Goal: Task Accomplishment & Management: Complete application form

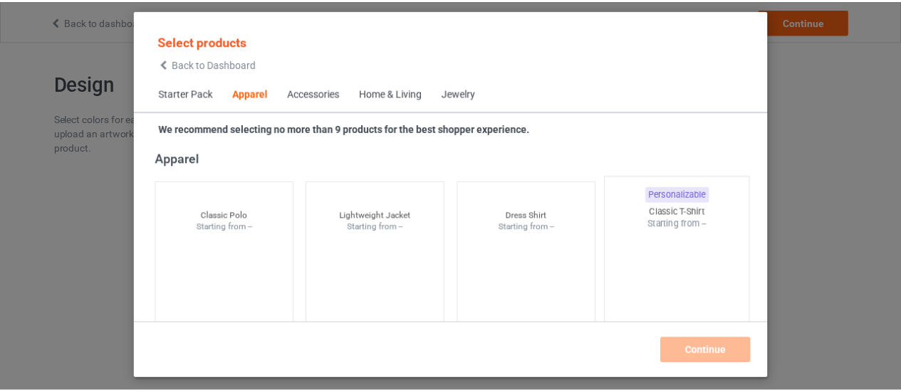
scroll to position [530, 0]
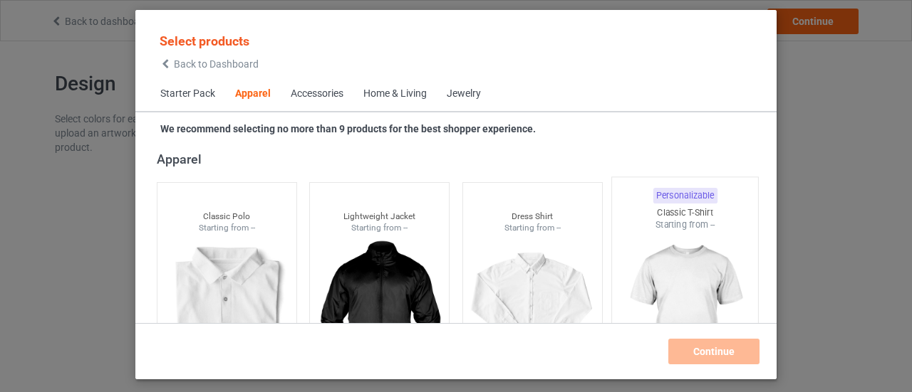
click at [682, 246] on img at bounding box center [685, 314] width 134 height 167
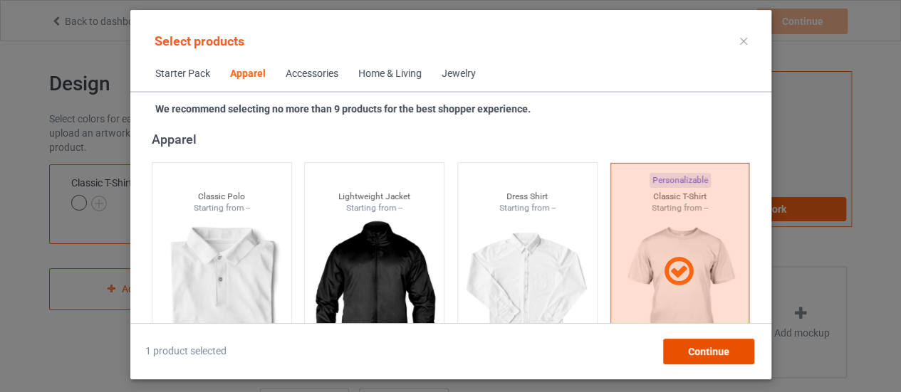
click at [714, 350] on span "Continue" at bounding box center [707, 351] width 41 height 11
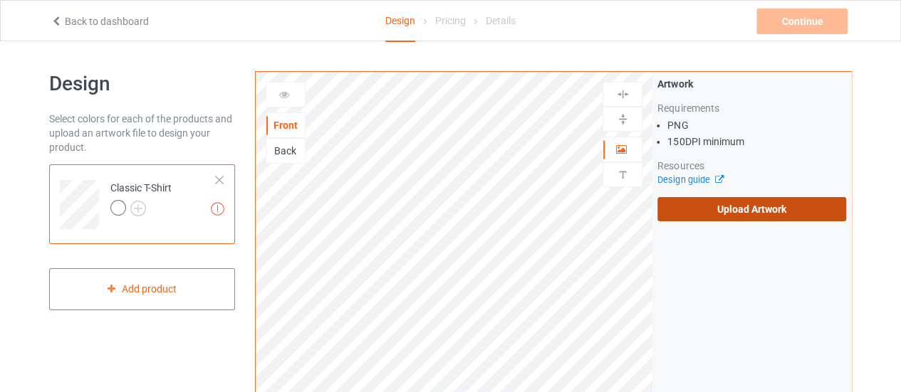
click at [752, 212] on label "Upload Artwork" at bounding box center [751, 209] width 189 height 24
click at [0, 0] on input "Upload Artwork" at bounding box center [0, 0] width 0 height 0
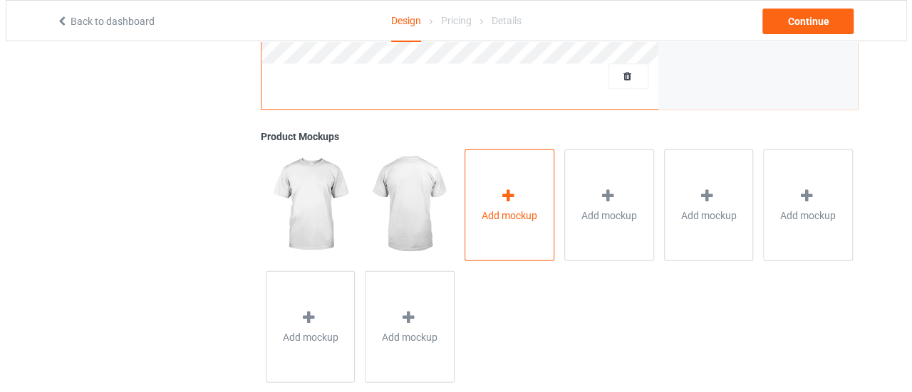
scroll to position [505, 0]
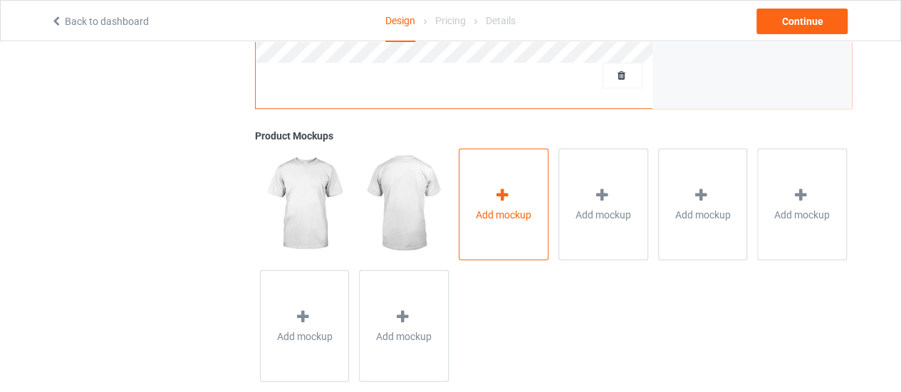
click at [483, 185] on div "Add mockup" at bounding box center [504, 204] width 90 height 112
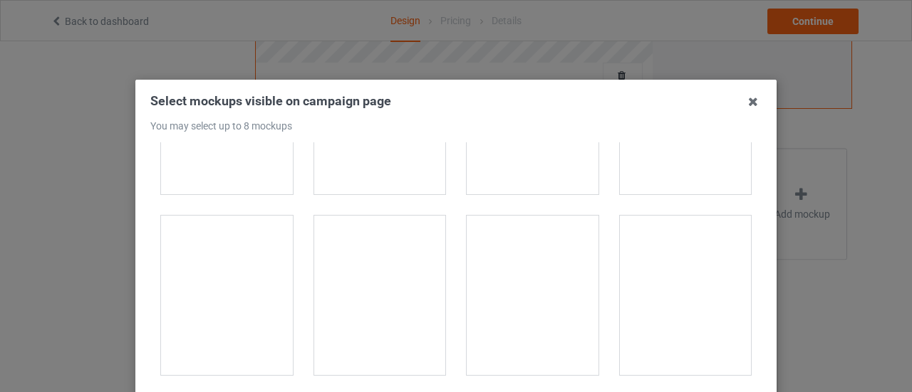
scroll to position [14410, 0]
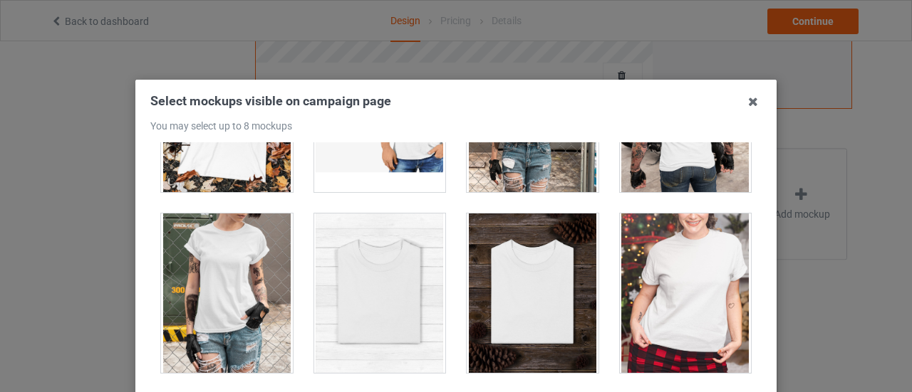
click at [382, 257] on div at bounding box center [380, 294] width 132 height 160
click at [534, 256] on div at bounding box center [532, 294] width 132 height 160
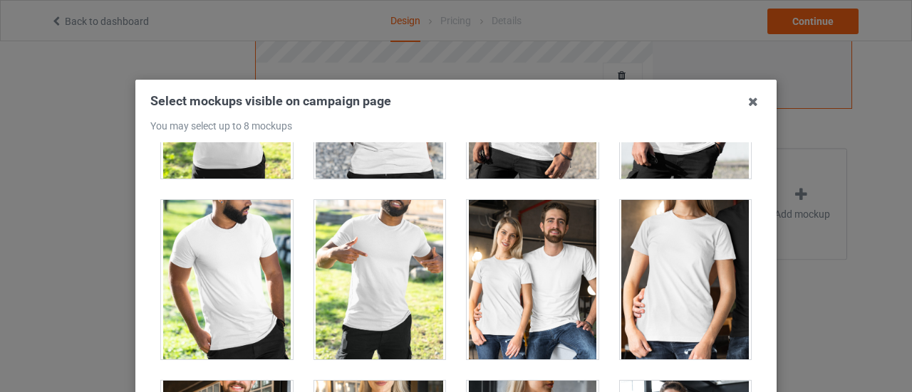
scroll to position [17140, 0]
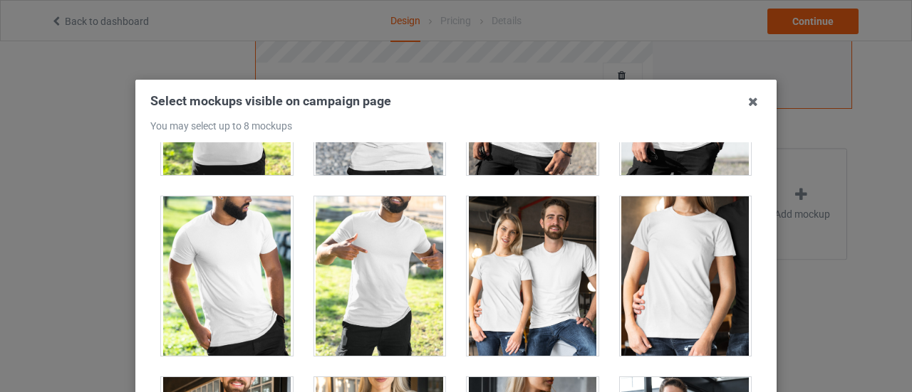
click at [393, 229] on div at bounding box center [380, 277] width 132 height 160
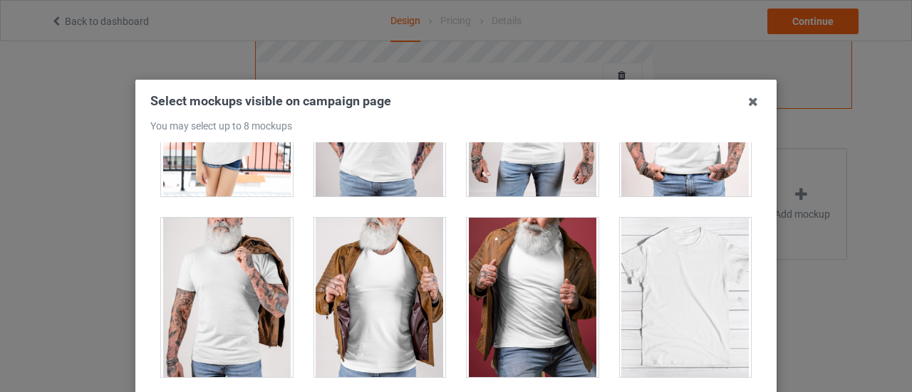
scroll to position [19833, 0]
click at [691, 244] on div at bounding box center [686, 297] width 132 height 160
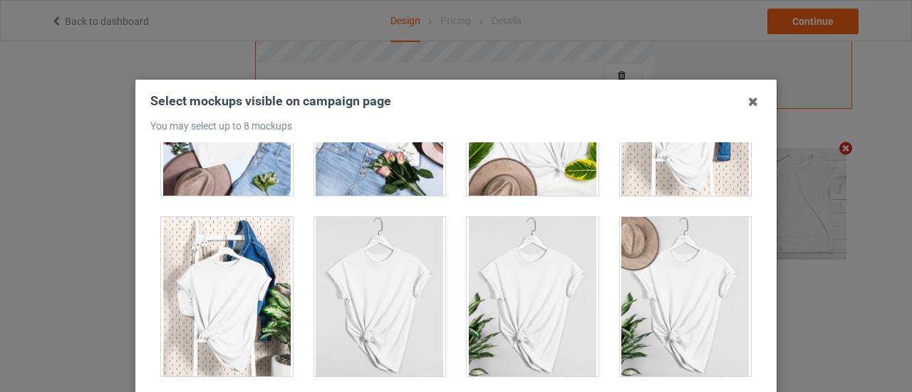
scroll to position [20433, 0]
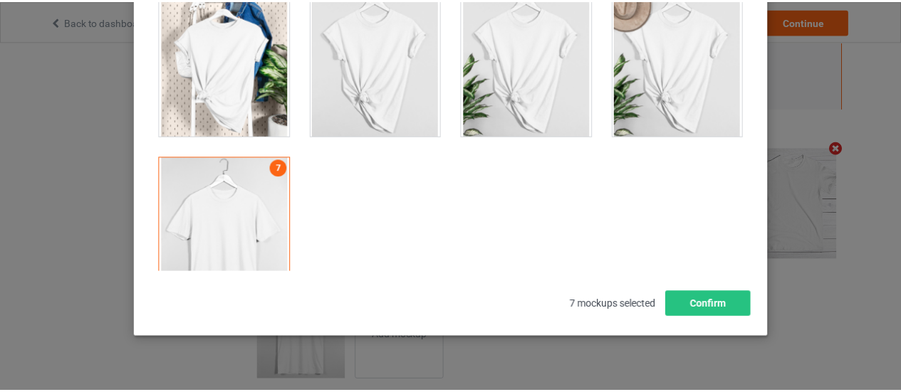
scroll to position [187, 0]
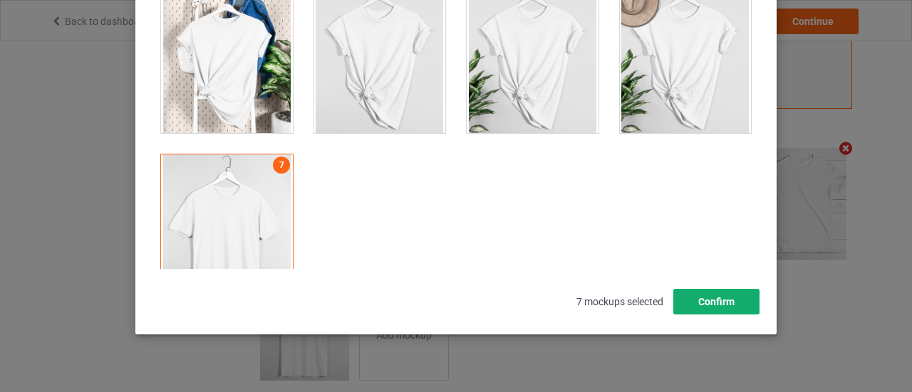
click at [709, 303] on button "Confirm" at bounding box center [716, 302] width 86 height 26
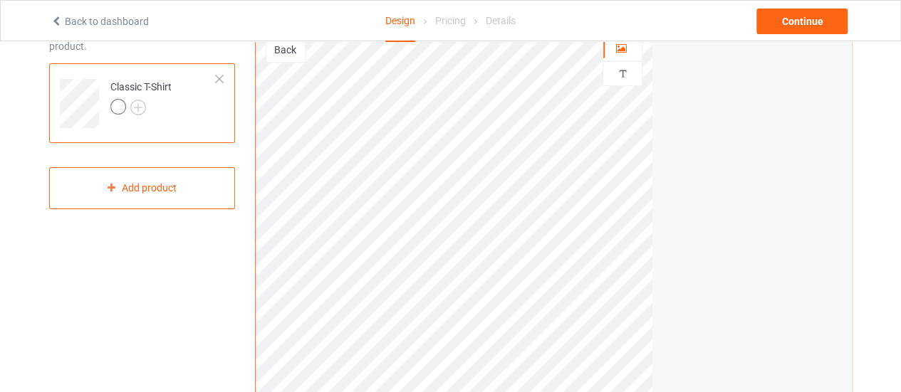
scroll to position [101, 0]
click at [805, 22] on div "Continue" at bounding box center [801, 22] width 91 height 26
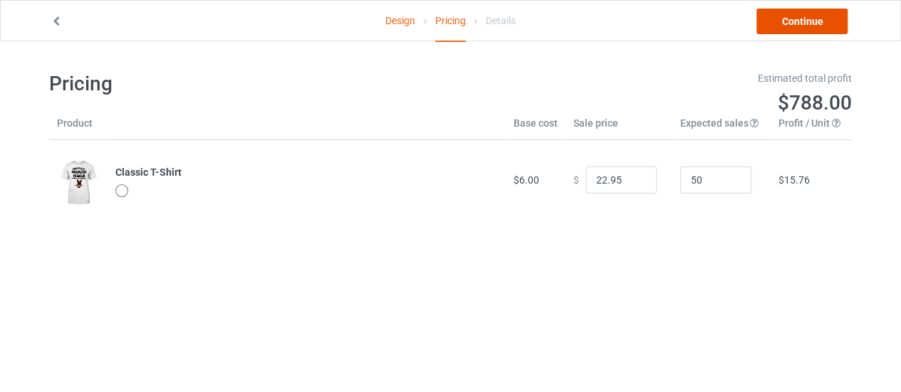
click at [805, 22] on link "Continue" at bounding box center [801, 22] width 91 height 26
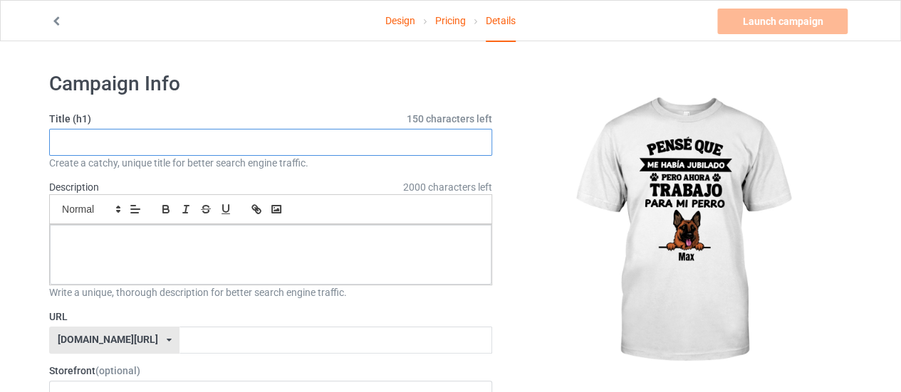
click at [388, 152] on input "text" at bounding box center [270, 142] width 443 height 27
paste input "Jubilado - Camiseta personalizada"
type input "Jubilado - Camiseta personalizada"
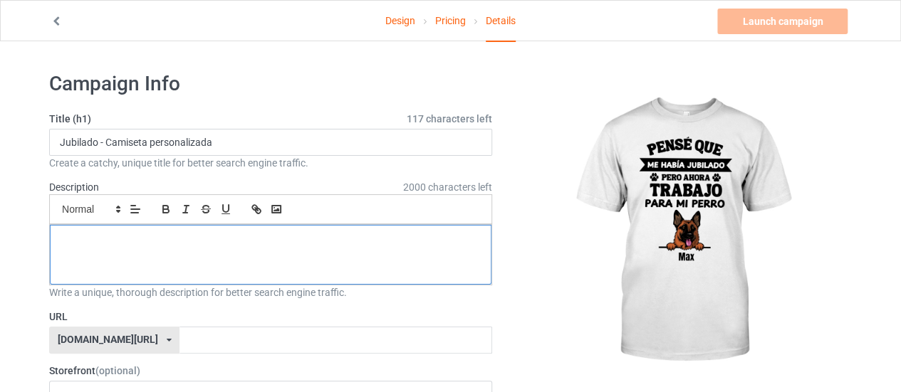
click at [338, 241] on p at bounding box center [270, 241] width 419 height 14
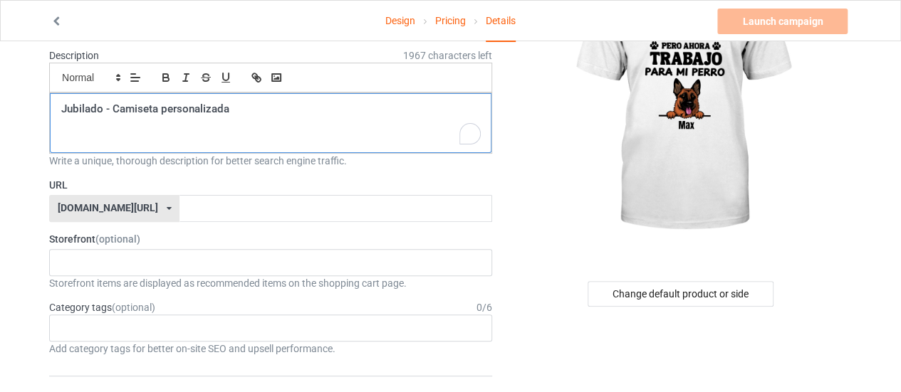
scroll to position [142, 0]
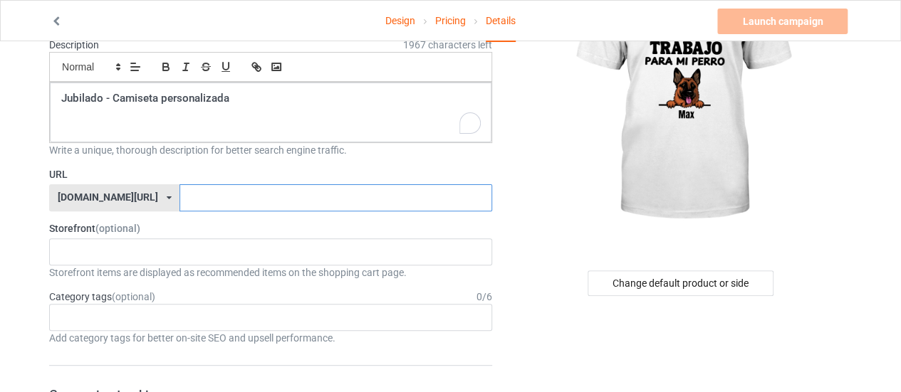
click at [239, 197] on input "text" at bounding box center [335, 197] width 312 height 27
paste input "Jubilado - Camiseta personalizada"
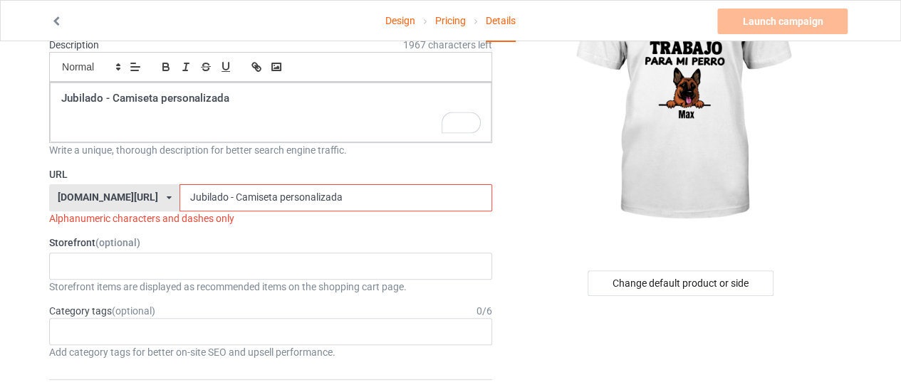
drag, startPoint x: 191, startPoint y: 195, endPoint x: 387, endPoint y: 191, distance: 196.6
click at [387, 191] on input "Jubilado - Camiseta personalizada" at bounding box center [335, 197] width 312 height 27
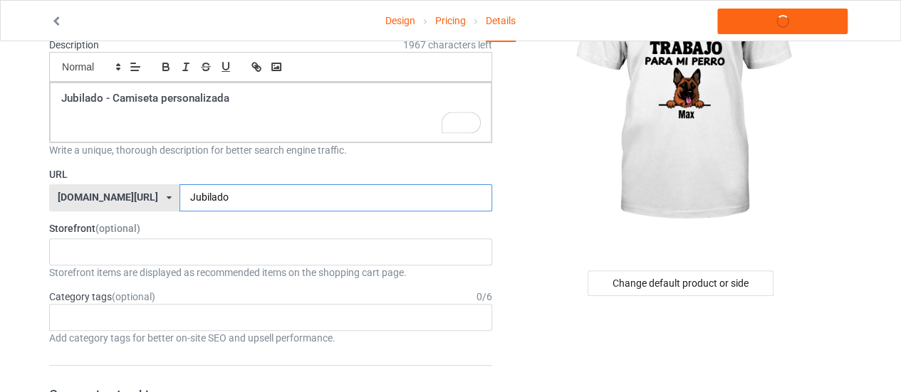
type input "Jubilado"
click at [513, 246] on div at bounding box center [682, 89] width 340 height 320
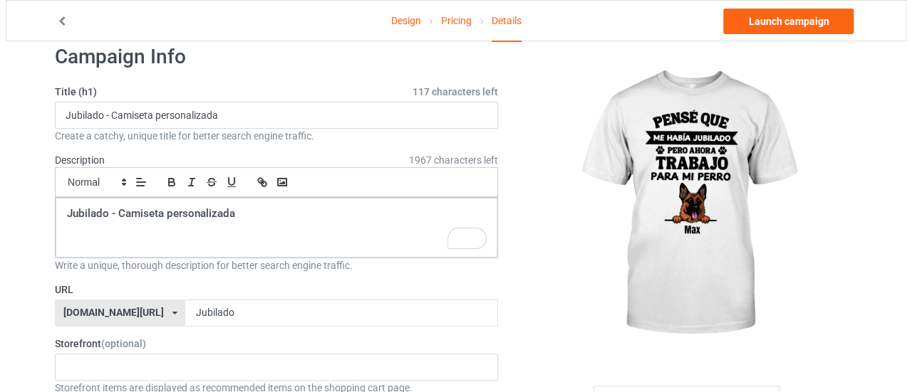
scroll to position [0, 0]
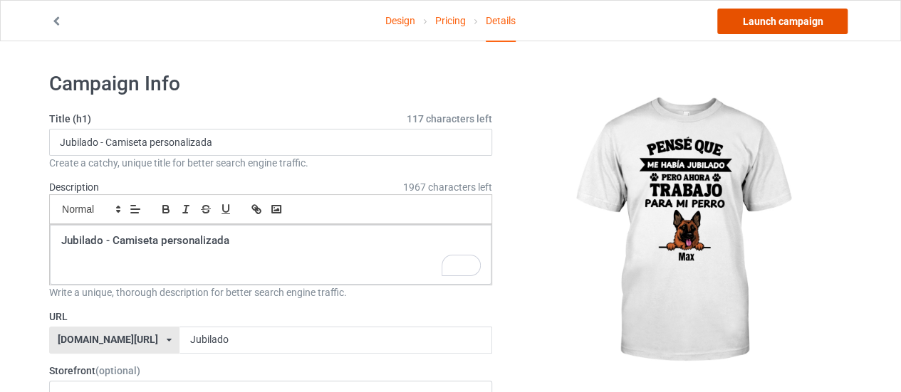
click at [776, 21] on link "Launch campaign" at bounding box center [782, 22] width 130 height 26
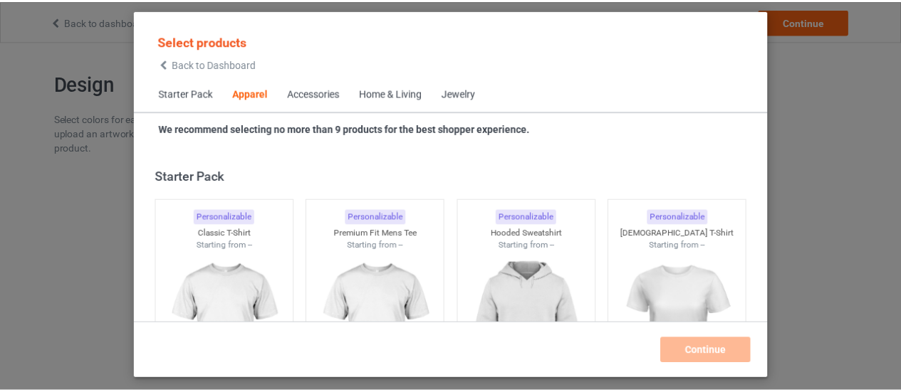
scroll to position [531, 0]
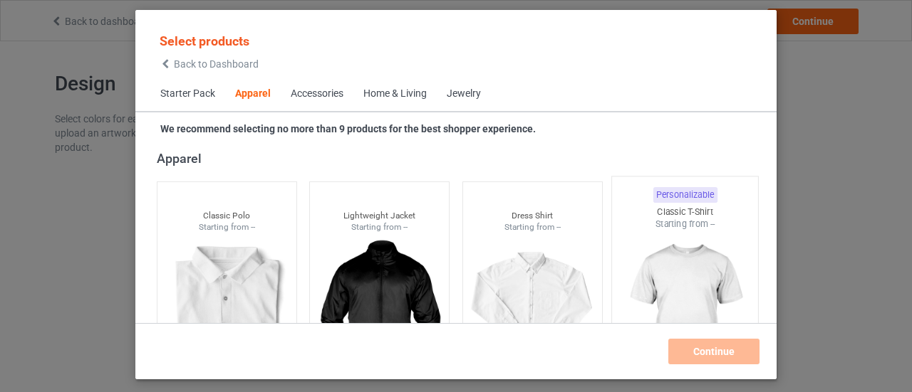
click at [664, 263] on div at bounding box center [685, 314] width 146 height 167
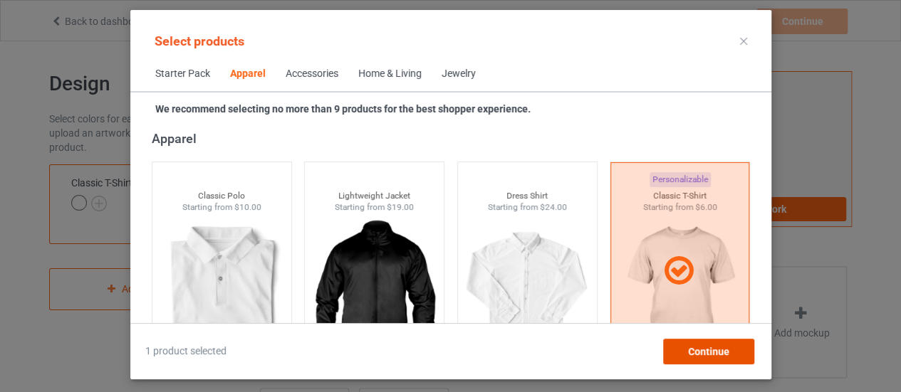
click at [715, 353] on span "Continue" at bounding box center [707, 351] width 41 height 11
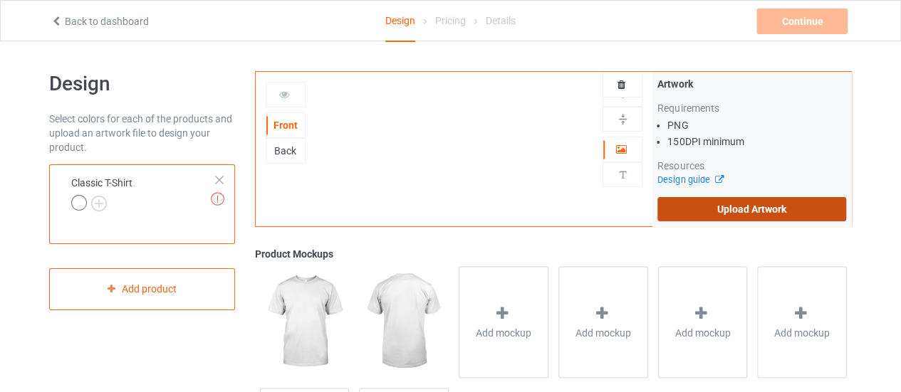
click at [746, 210] on label "Upload Artwork" at bounding box center [751, 209] width 189 height 24
click at [0, 0] on input "Upload Artwork" at bounding box center [0, 0] width 0 height 0
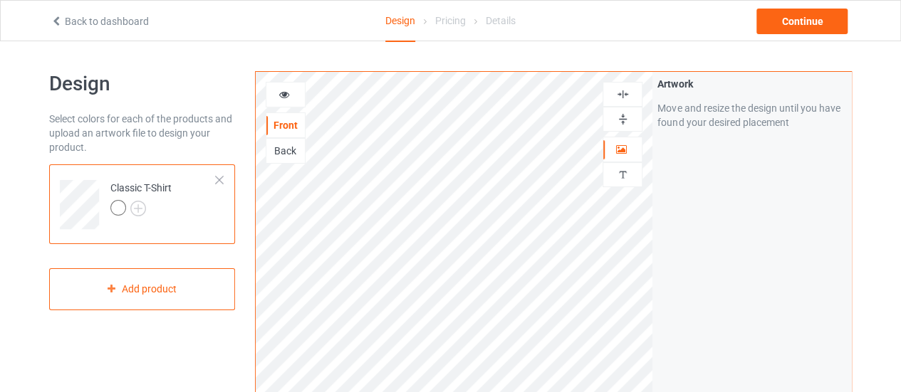
click at [627, 90] on img at bounding box center [623, 95] width 14 height 14
click at [803, 22] on div "Continue" at bounding box center [801, 22] width 91 height 26
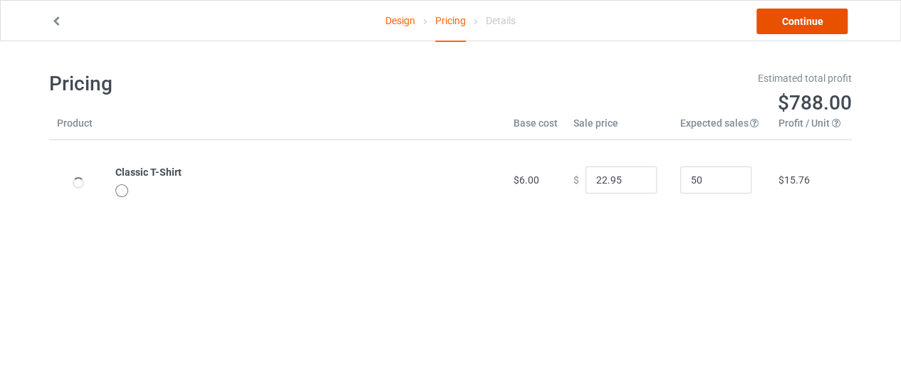
click at [814, 22] on link "Continue" at bounding box center [801, 22] width 91 height 26
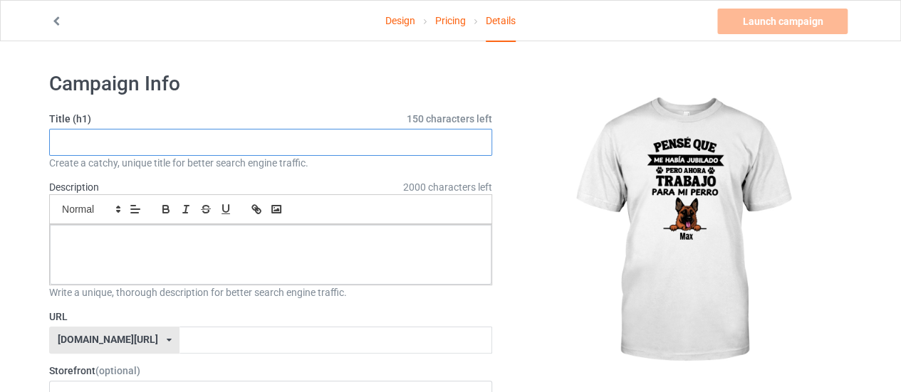
click at [356, 145] on input "text" at bounding box center [270, 142] width 443 height 27
click at [309, 146] on input "text" at bounding box center [270, 142] width 443 height 27
paste input "t"
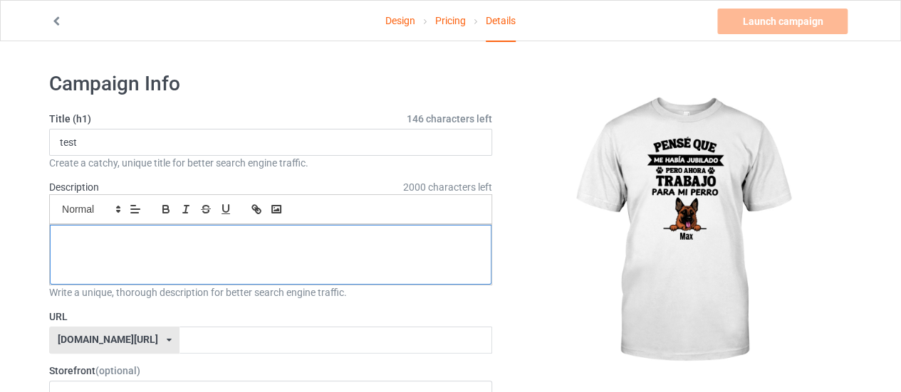
click at [256, 260] on div at bounding box center [271, 255] width 442 height 60
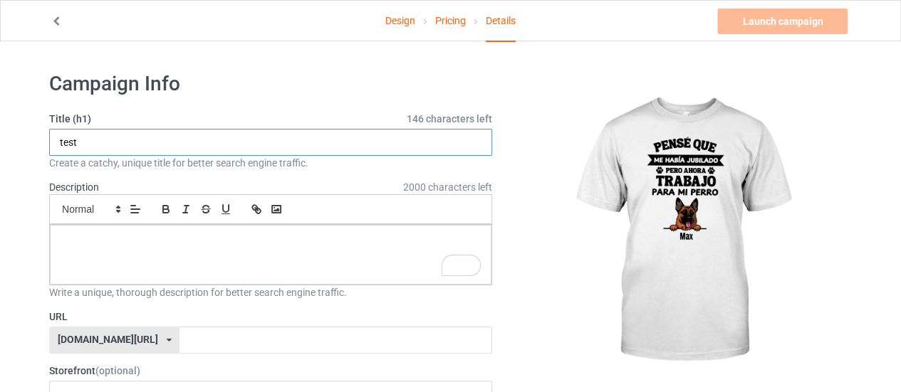
click at [404, 135] on input "test" at bounding box center [270, 142] width 443 height 27
paste input "Jubilado - Camiseta personalizada Classic T-Shir"
type input "Jubilado - Camiseta personalizada Classic T-Shirt"
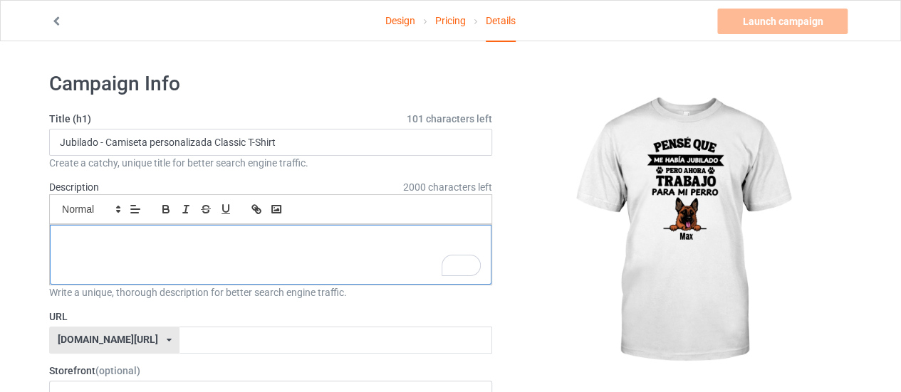
click at [342, 234] on p "To enrich screen reader interactions, please activate Accessibility in Grammarl…" at bounding box center [270, 241] width 419 height 14
paste div
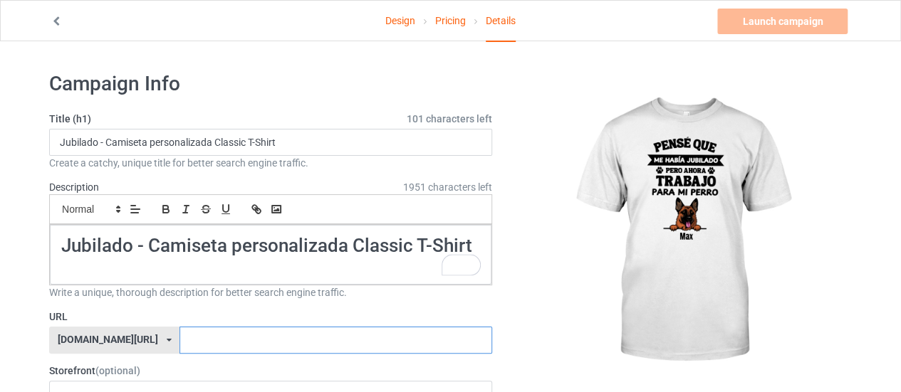
click at [278, 339] on input "text" at bounding box center [335, 340] width 312 height 27
paste input "Jubilado - Camiseta personalizada Classic T-Shirt"
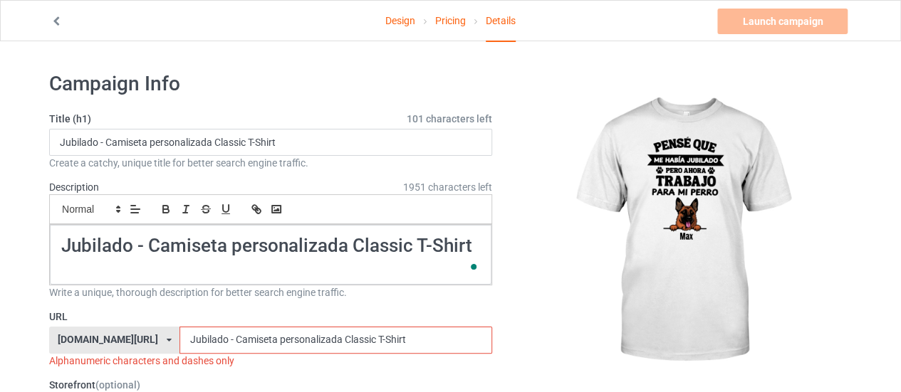
drag, startPoint x: 195, startPoint y: 337, endPoint x: 426, endPoint y: 335, distance: 230.7
click at [426, 335] on input "Jubilado - Camiseta personalizada Classic T-Shirt" at bounding box center [335, 340] width 312 height 27
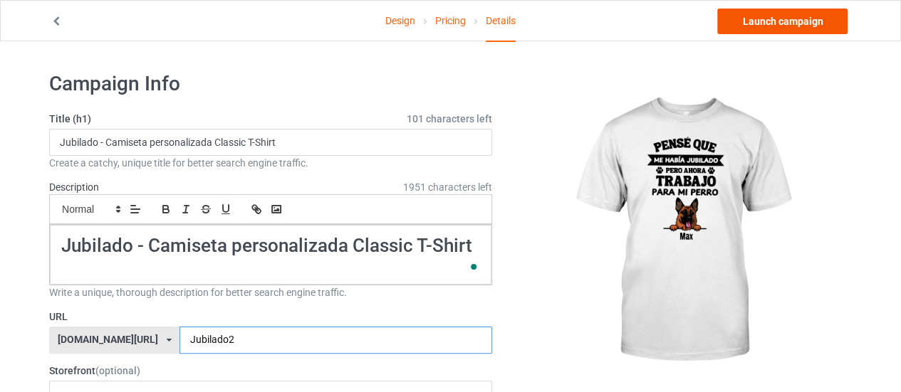
type input "Jubilado2"
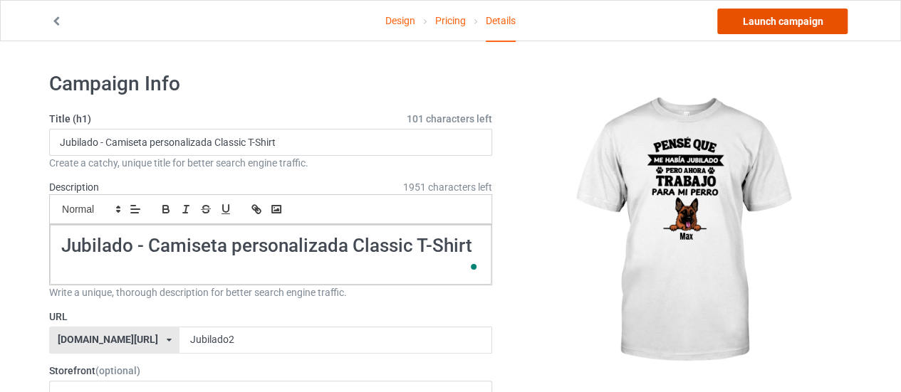
click at [788, 18] on link "Launch campaign" at bounding box center [782, 22] width 130 height 26
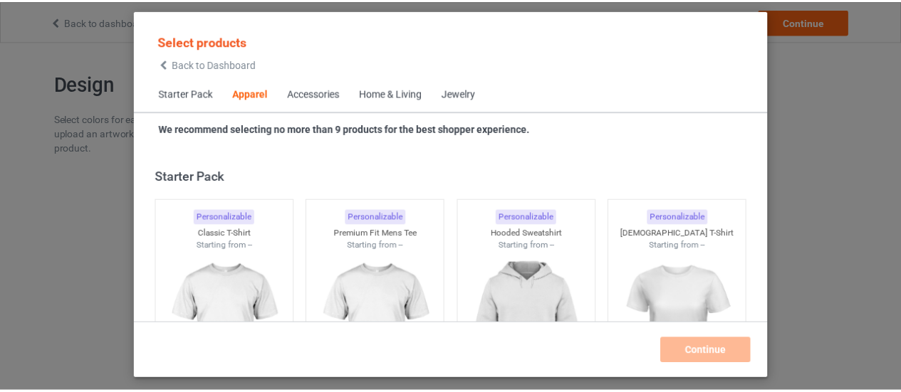
scroll to position [531, 0]
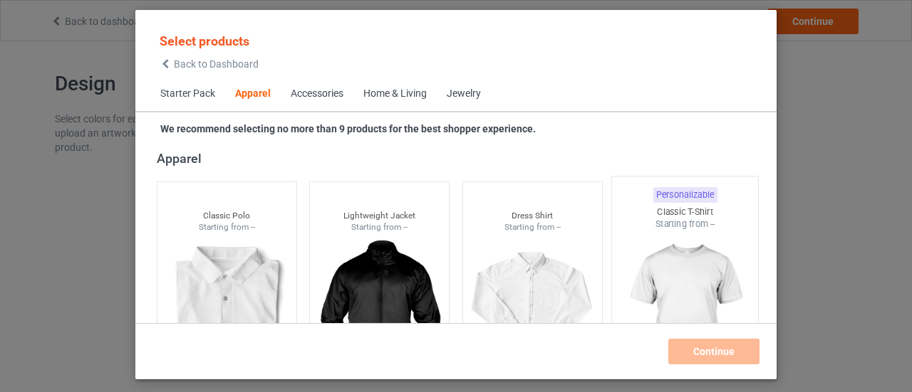
click at [657, 231] on img at bounding box center [685, 314] width 134 height 167
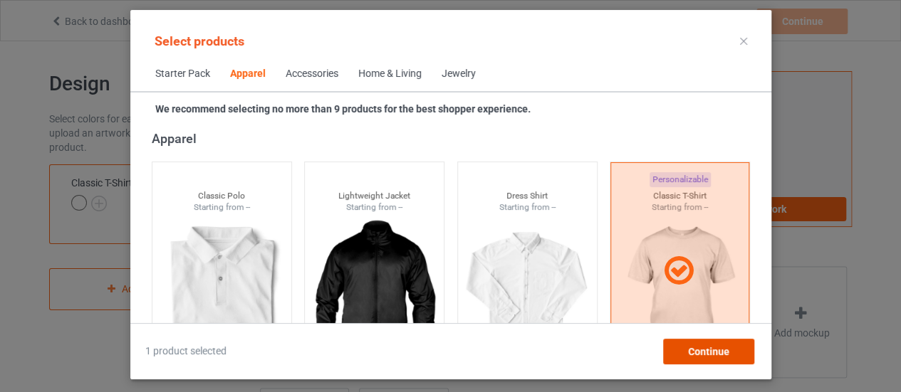
click at [712, 356] on span "Continue" at bounding box center [707, 351] width 41 height 11
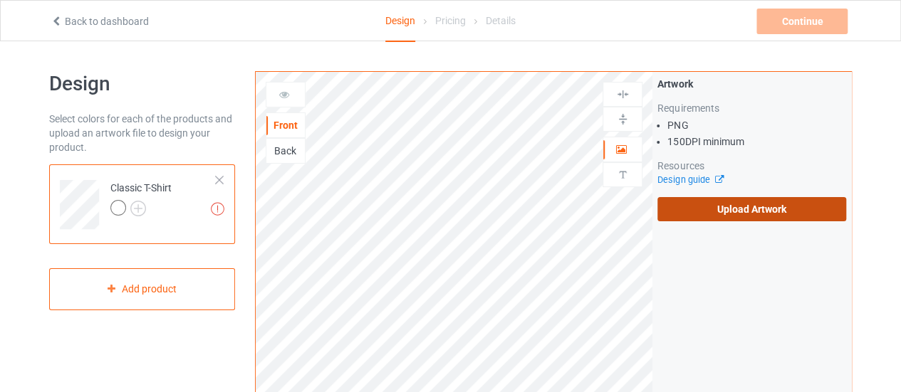
click at [741, 216] on label "Upload Artwork" at bounding box center [751, 209] width 189 height 24
click at [0, 0] on input "Upload Artwork" at bounding box center [0, 0] width 0 height 0
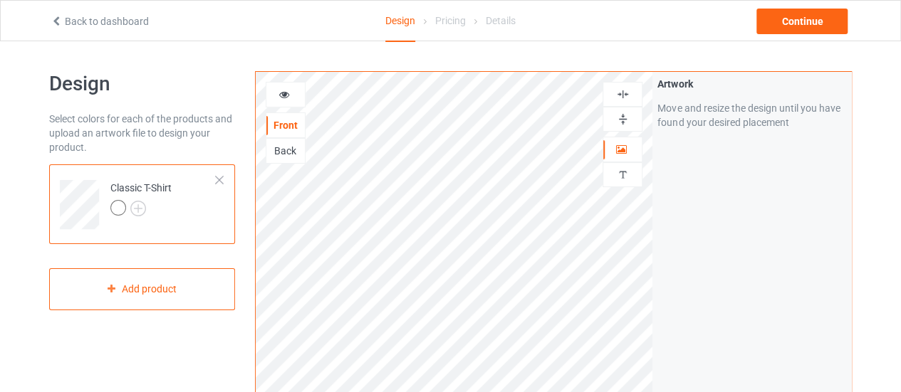
click at [624, 93] on img at bounding box center [623, 95] width 14 height 14
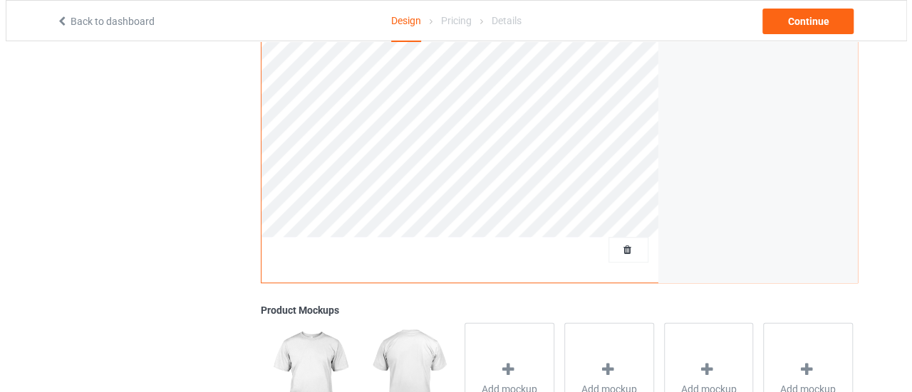
scroll to position [345, 0]
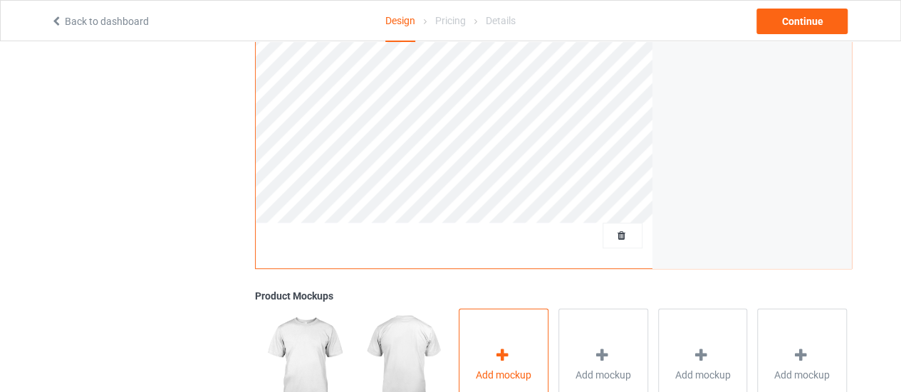
click at [506, 350] on icon at bounding box center [503, 355] width 18 height 15
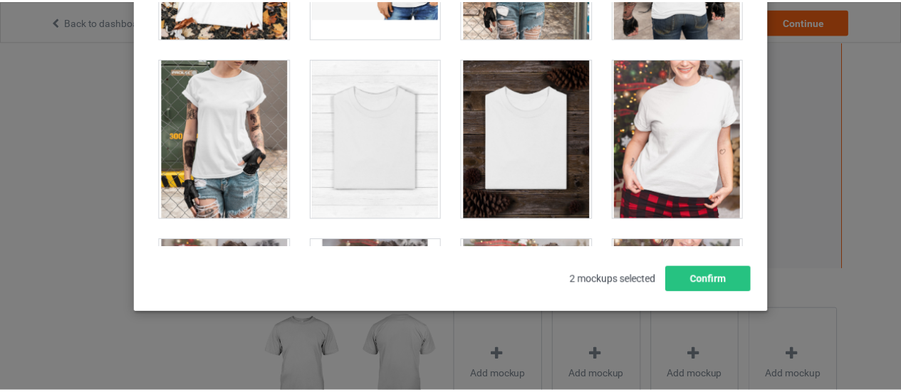
scroll to position [14355, 0]
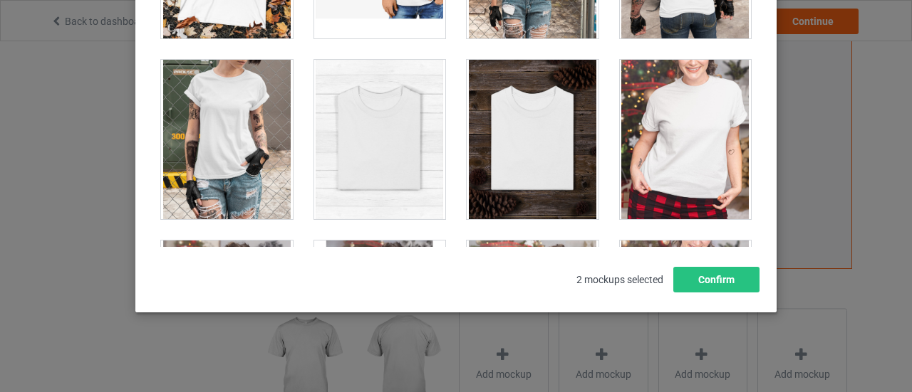
click at [380, 108] on div at bounding box center [380, 140] width 132 height 160
click at [511, 120] on div at bounding box center [532, 140] width 132 height 160
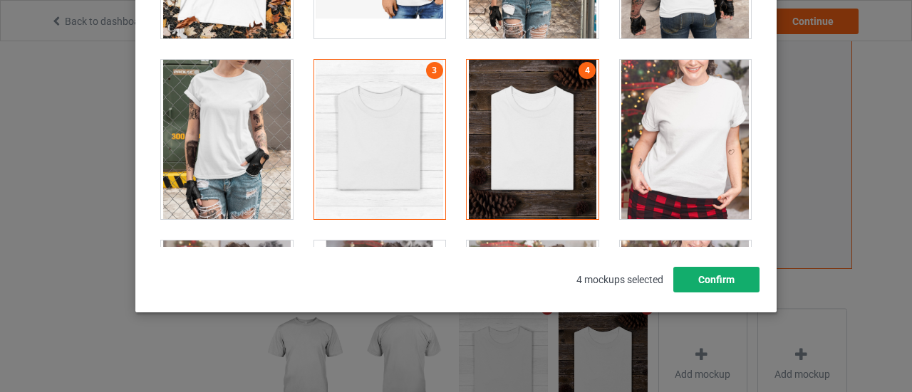
click at [712, 283] on button "Confirm" at bounding box center [716, 280] width 86 height 26
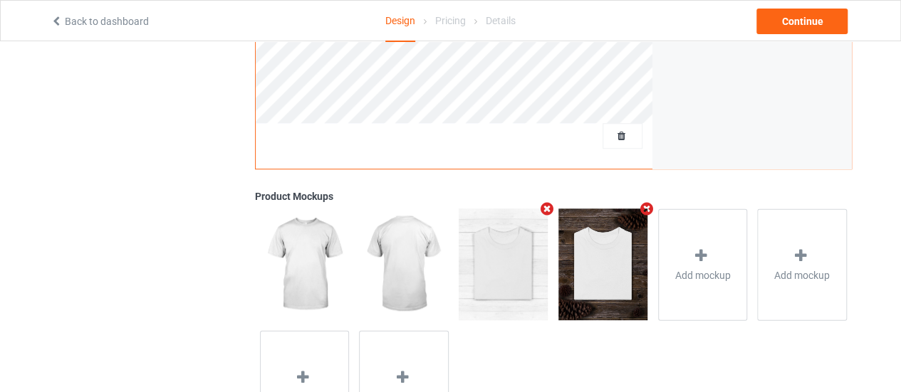
scroll to position [440, 0]
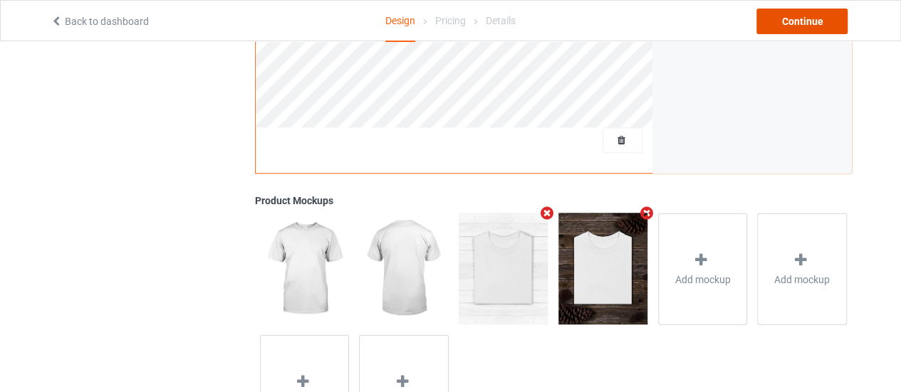
click at [809, 22] on div "Continue" at bounding box center [801, 22] width 91 height 26
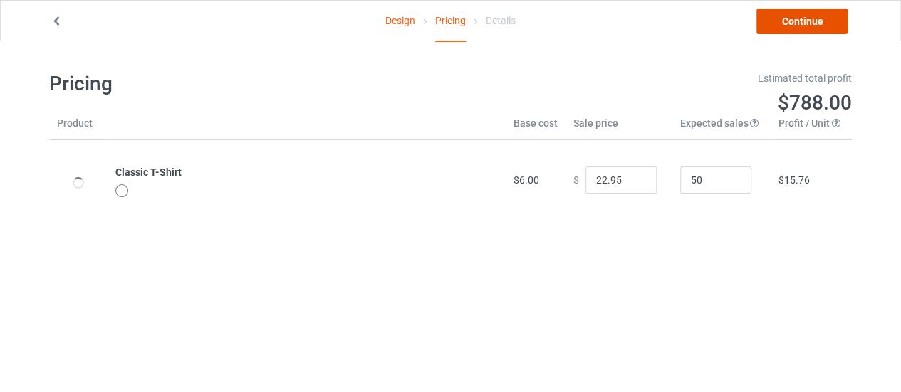
click at [809, 22] on link "Continue" at bounding box center [801, 22] width 91 height 26
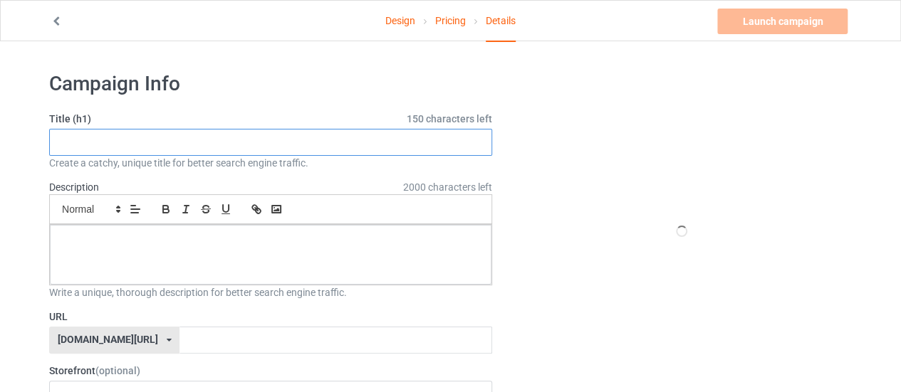
click at [357, 141] on input "text" at bounding box center [270, 142] width 443 height 27
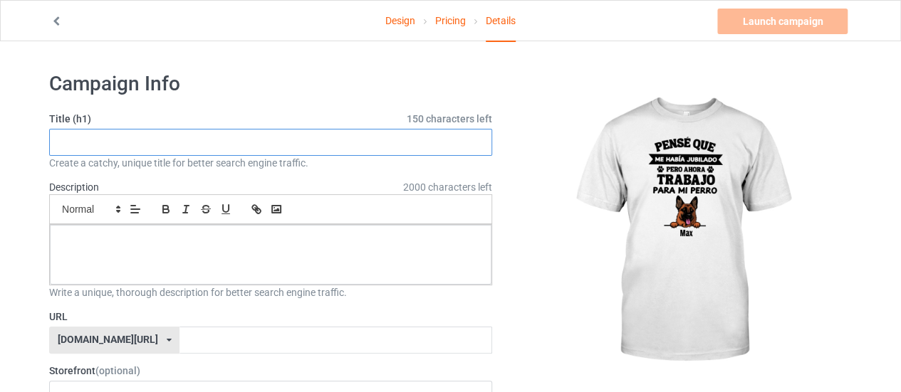
paste input "Jubilado - Camiseta personalizada Classic T-Shirt"
type input "Jubilado - Camiseta personalizada Classic T-Shirt"
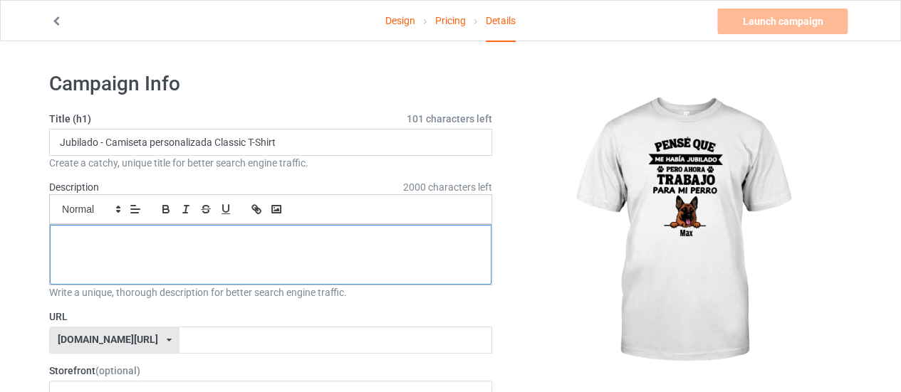
click at [227, 243] on p at bounding box center [270, 241] width 419 height 14
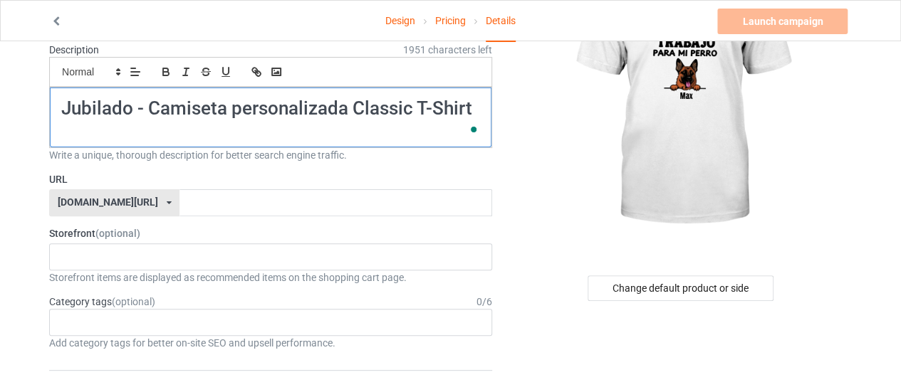
scroll to position [138, 0]
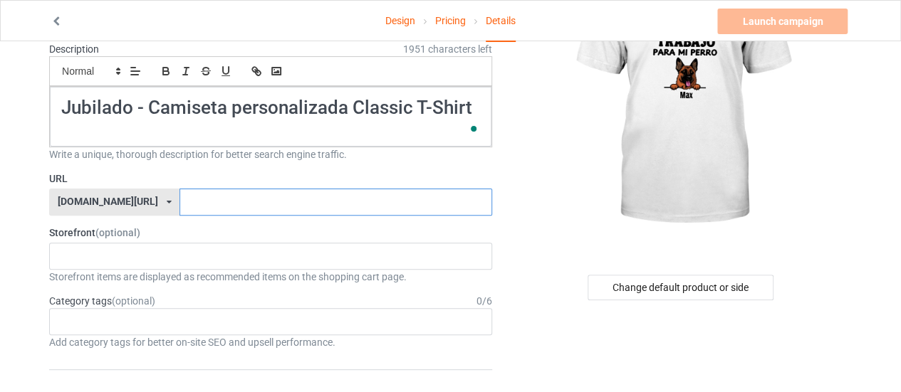
click at [191, 197] on input "text" at bounding box center [335, 202] width 312 height 27
paste input "Jubilado - Camiseta personalizada Classic T-Shirt"
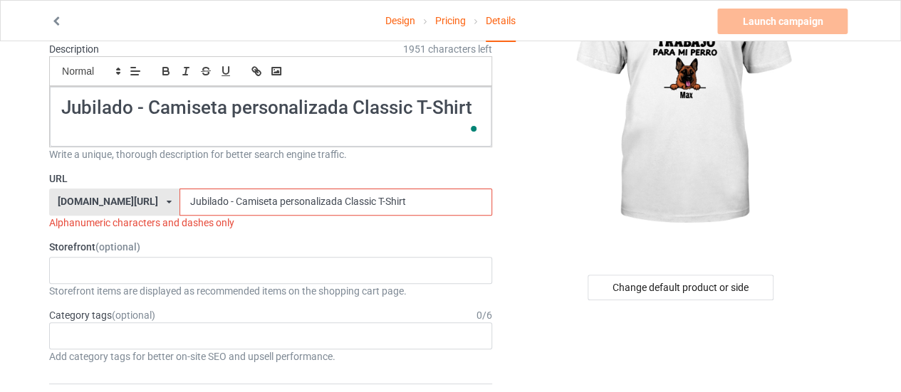
drag, startPoint x: 187, startPoint y: 196, endPoint x: 443, endPoint y: 209, distance: 256.0
click at [443, 209] on input "Jubilado - Camiseta personalizada Classic T-Shirt" at bounding box center [335, 202] width 312 height 27
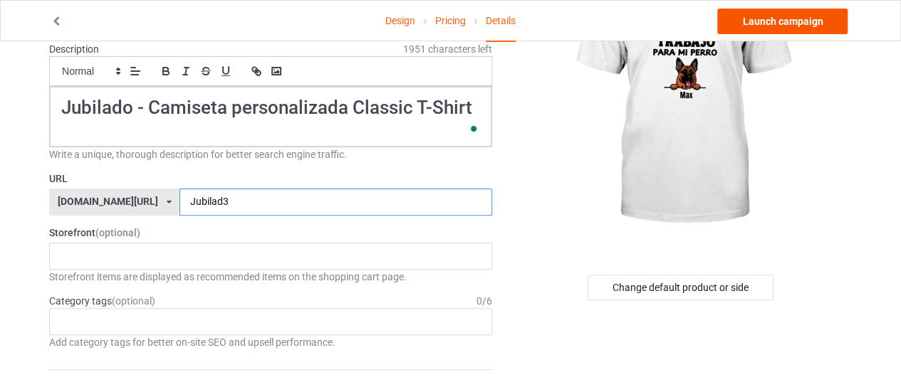
type input "Jubilad3"
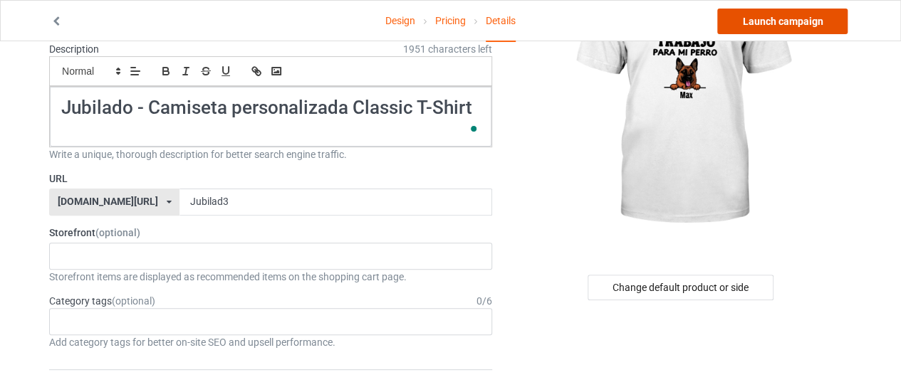
click at [798, 20] on link "Launch campaign" at bounding box center [782, 22] width 130 height 26
